Goal: Information Seeking & Learning: Find contact information

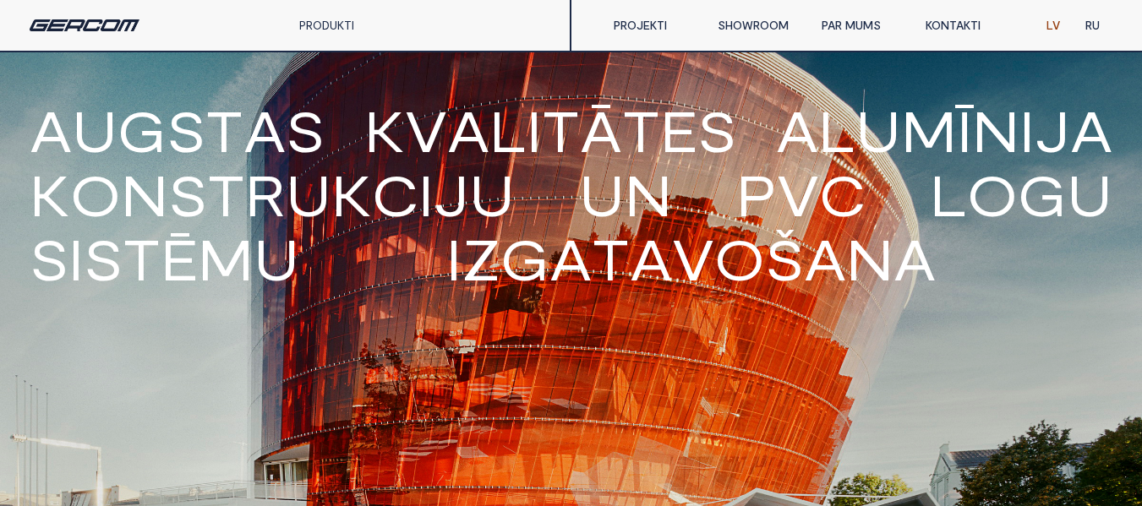
click at [967, 35] on link "KONTAKTI" at bounding box center [965, 25] width 104 height 34
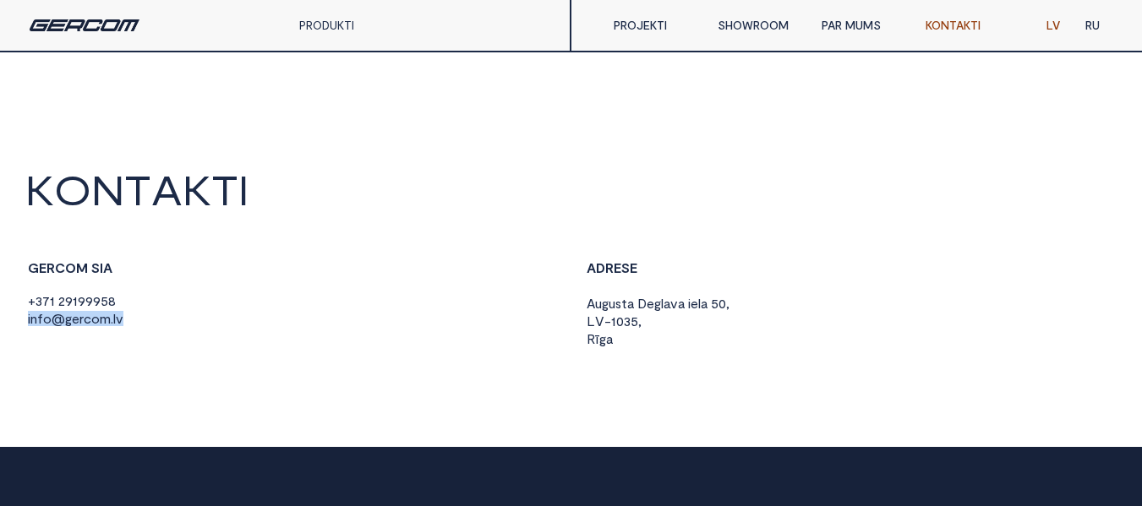
drag, startPoint x: 143, startPoint y: 323, endPoint x: 28, endPoint y: 320, distance: 115.0
click at [27, 319] on div "G E R C O M S I A + 3 7 1 2 9 1 9 9 9 5 8 i n f o @ g e r c o m . l v" at bounding box center [291, 294] width 533 height 68
drag, startPoint x: 71, startPoint y: 330, endPoint x: 136, endPoint y: 351, distance: 68.4
drag, startPoint x: 130, startPoint y: 314, endPoint x: 15, endPoint y: 315, distance: 114.9
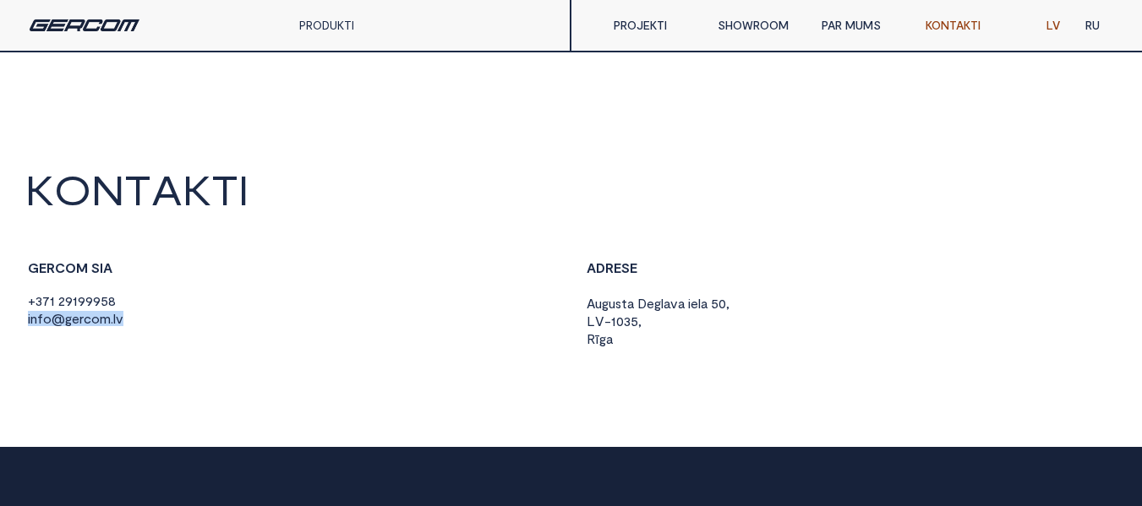
copy span "i n f o @ g e r c o m . l v"
